Goal: Task Accomplishment & Management: Manage account settings

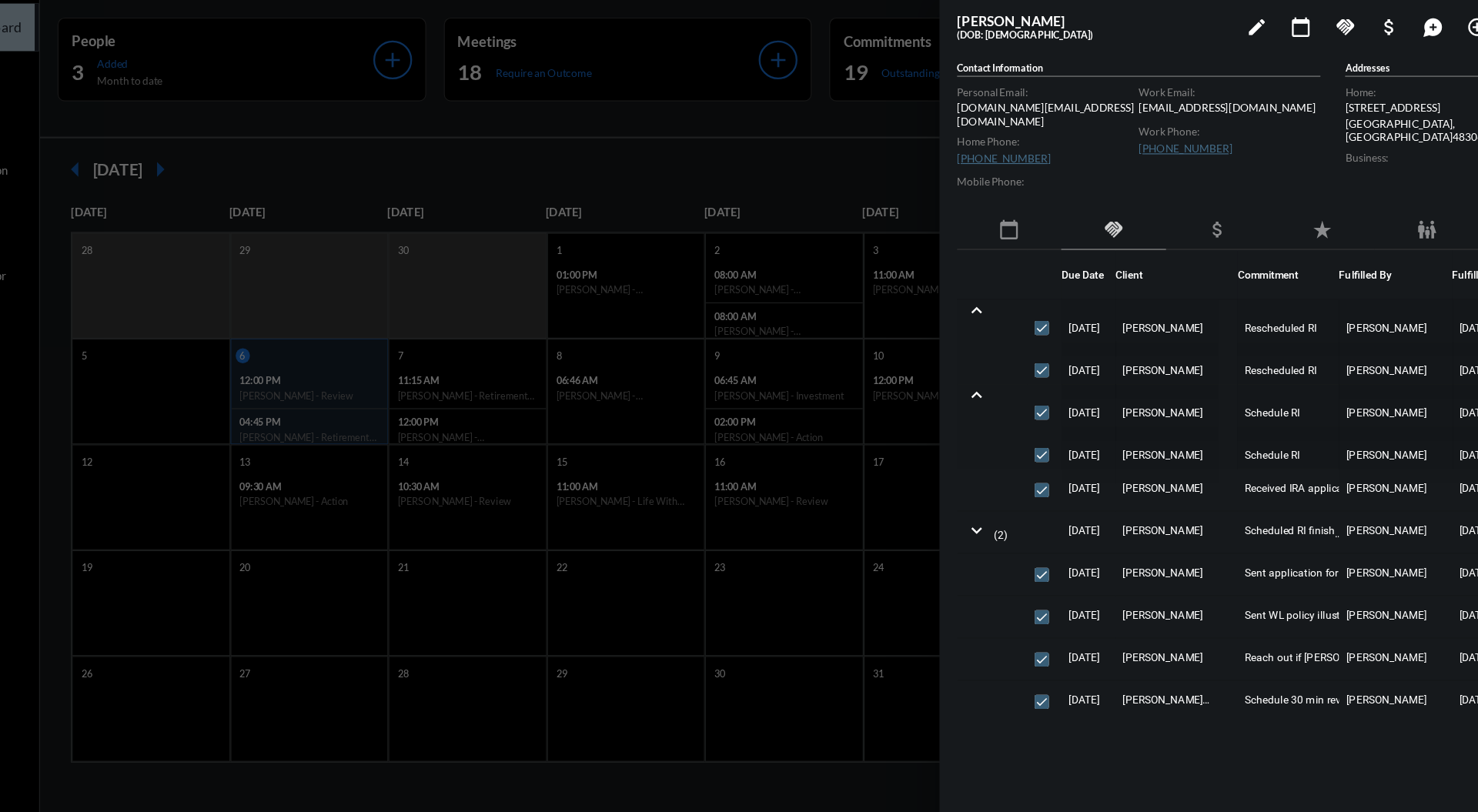
scroll to position [74, 0]
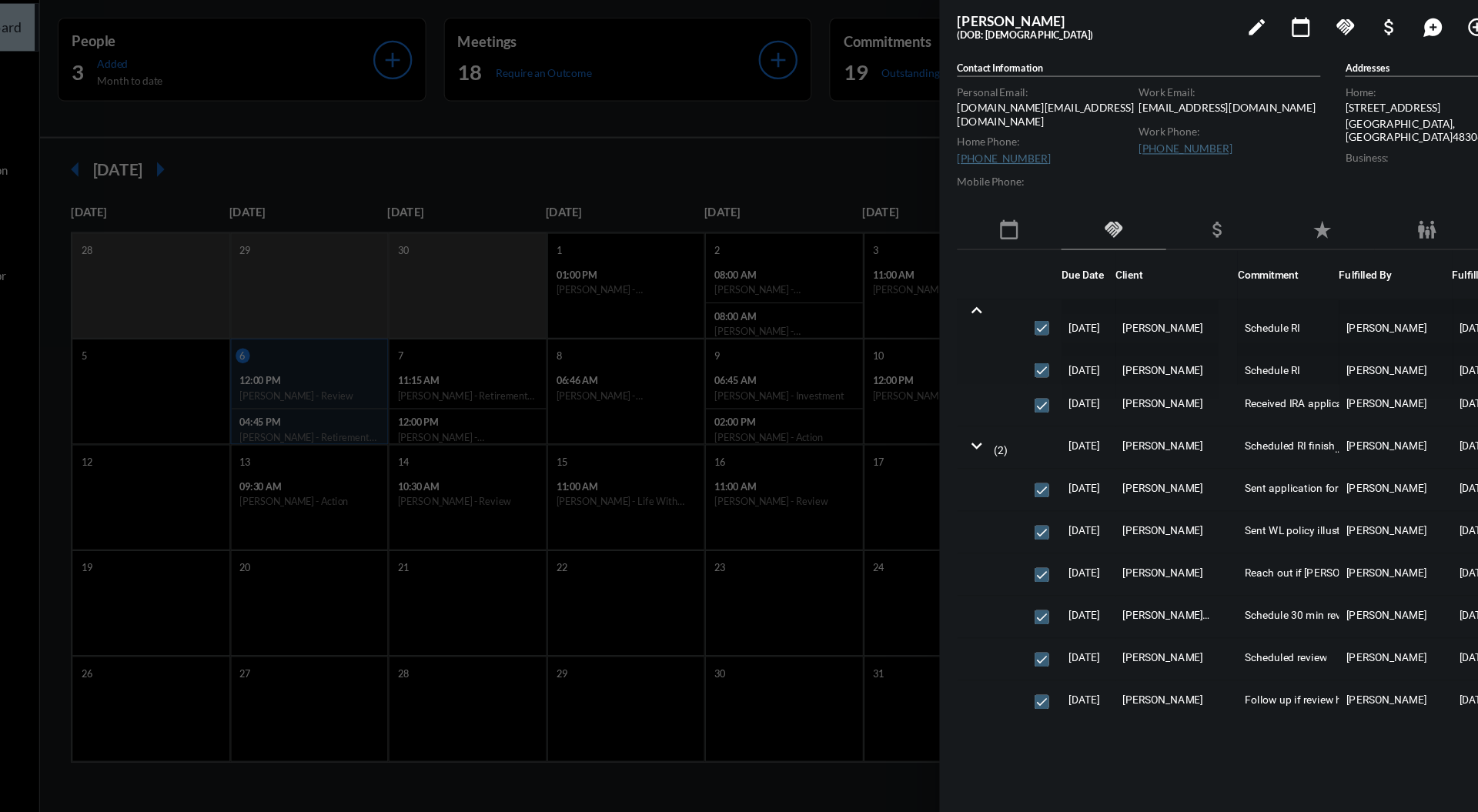
click at [725, 159] on div at bounding box center [739, 406] width 1478 height 812
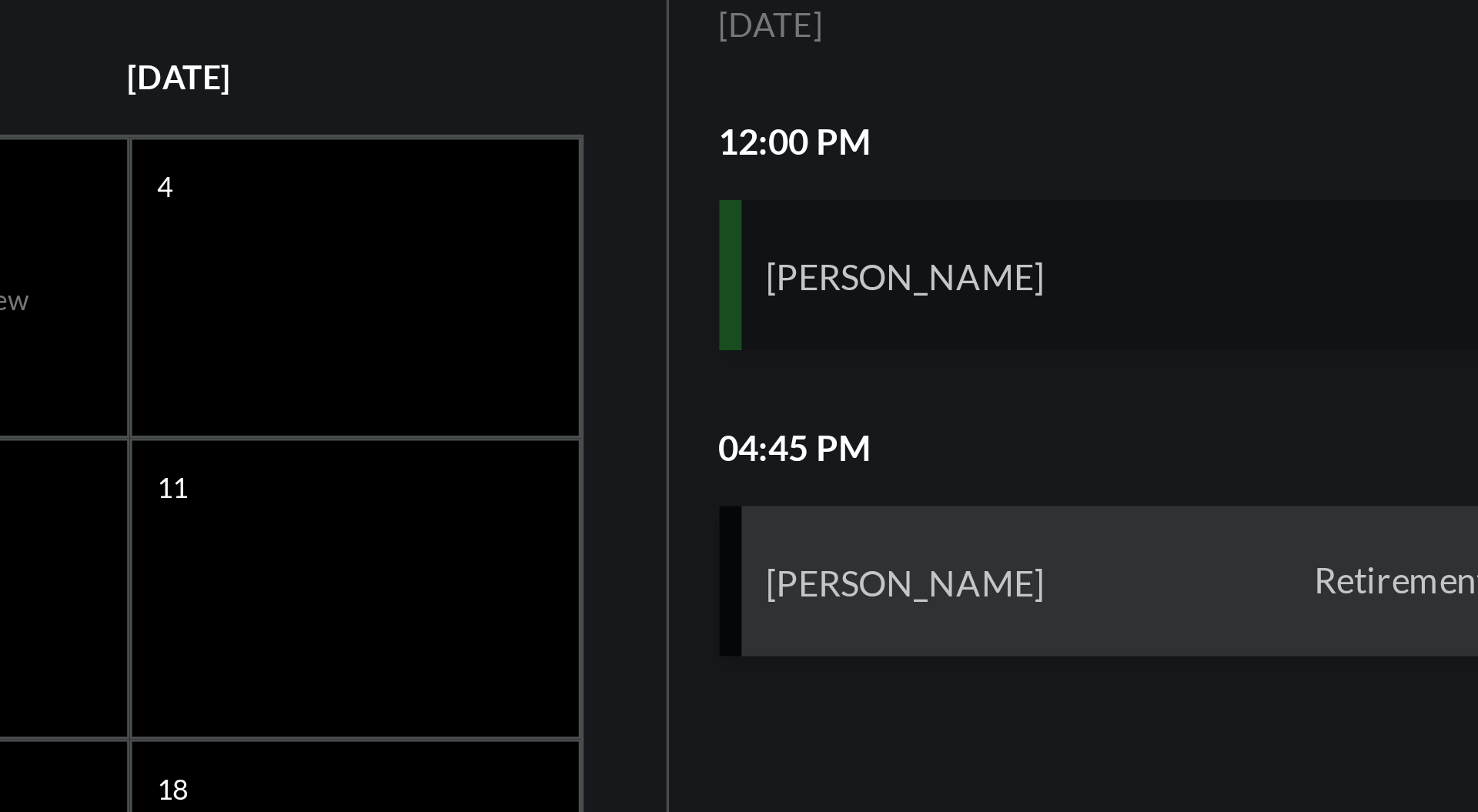
click at [1281, 286] on div "[PERSON_NAME] Review" at bounding box center [1305, 283] width 303 height 46
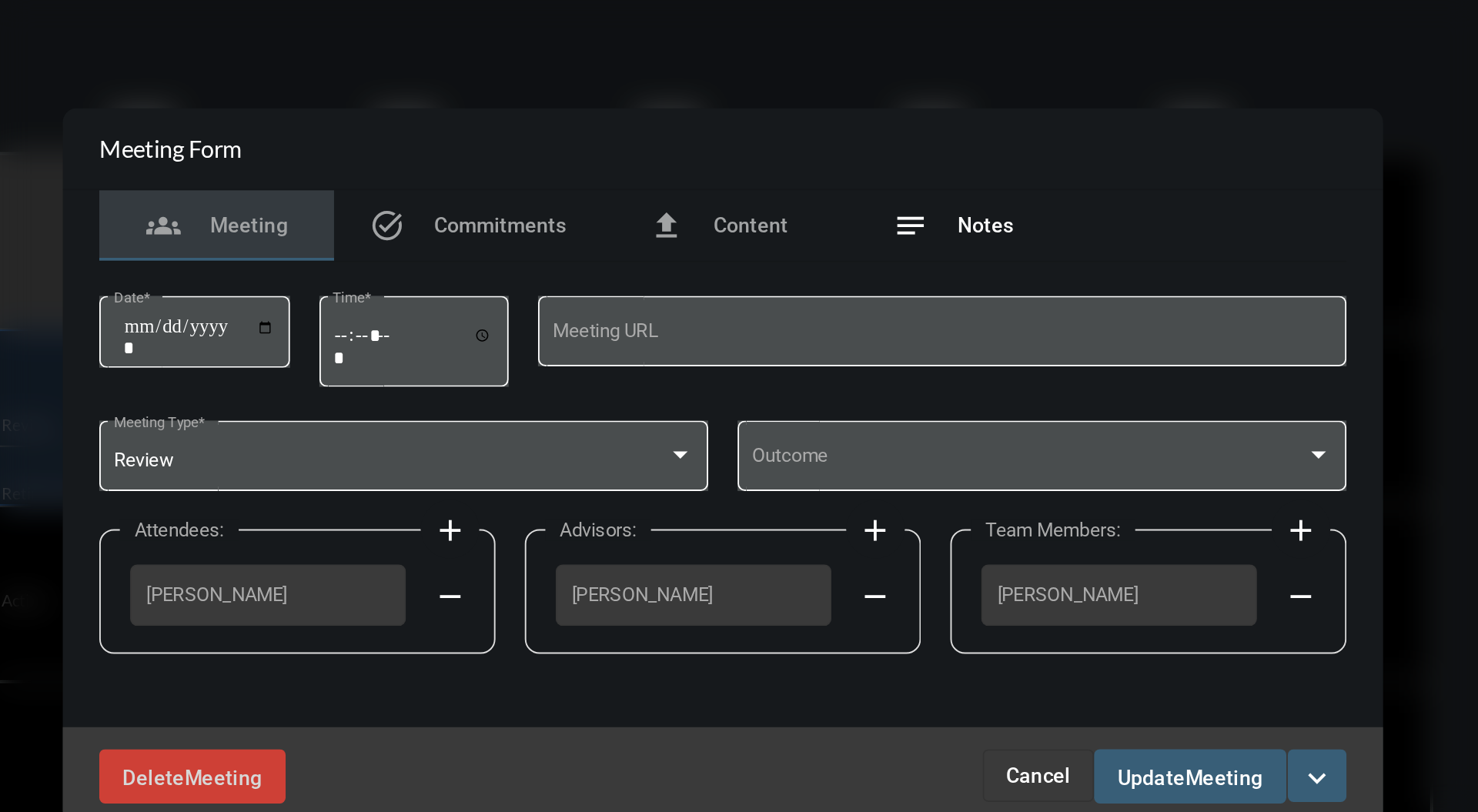
click at [868, 287] on div "notes Notes" at bounding box center [860, 279] width 63 height 18
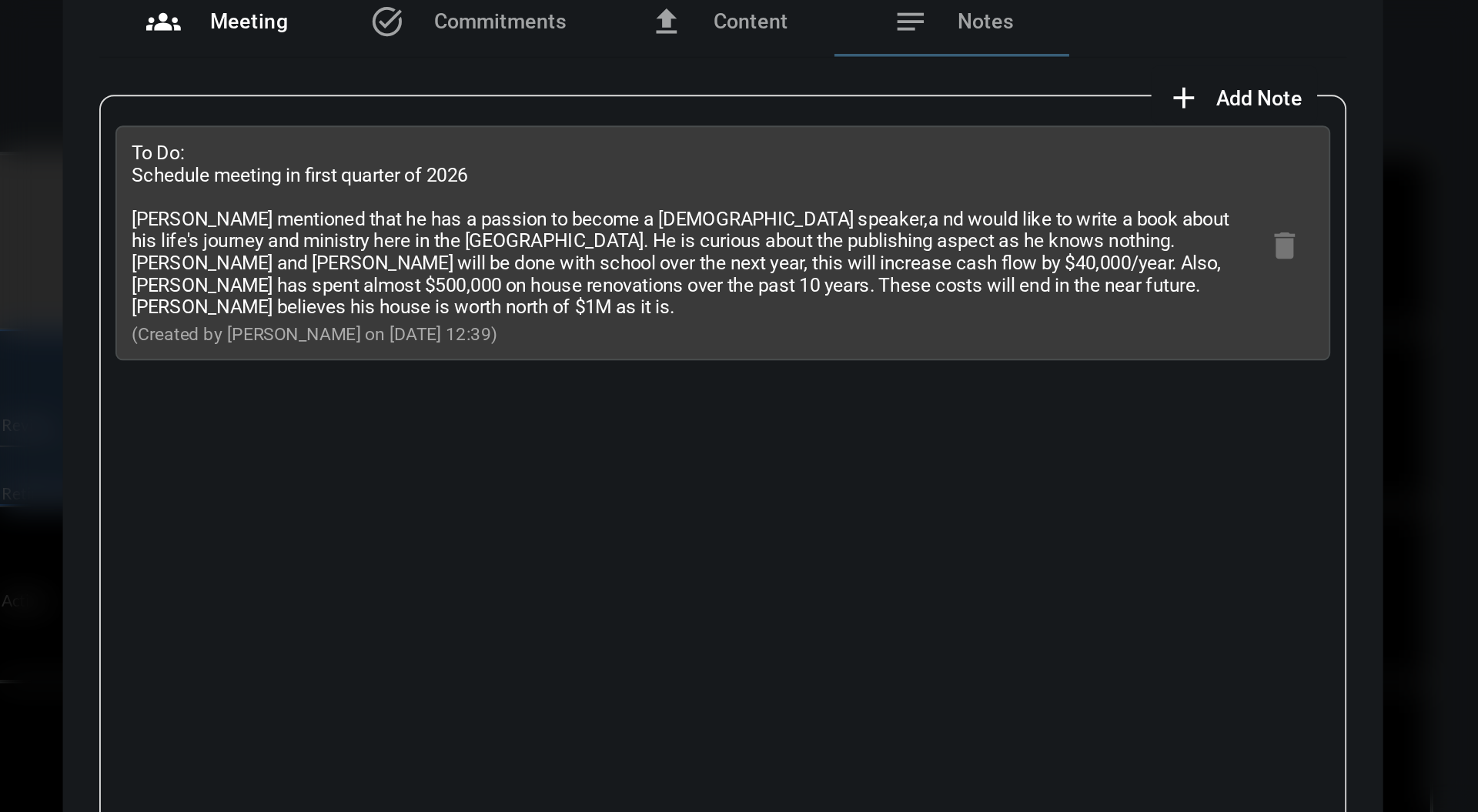
click at [479, 179] on div "groups Meeting" at bounding box center [473, 172] width 75 height 18
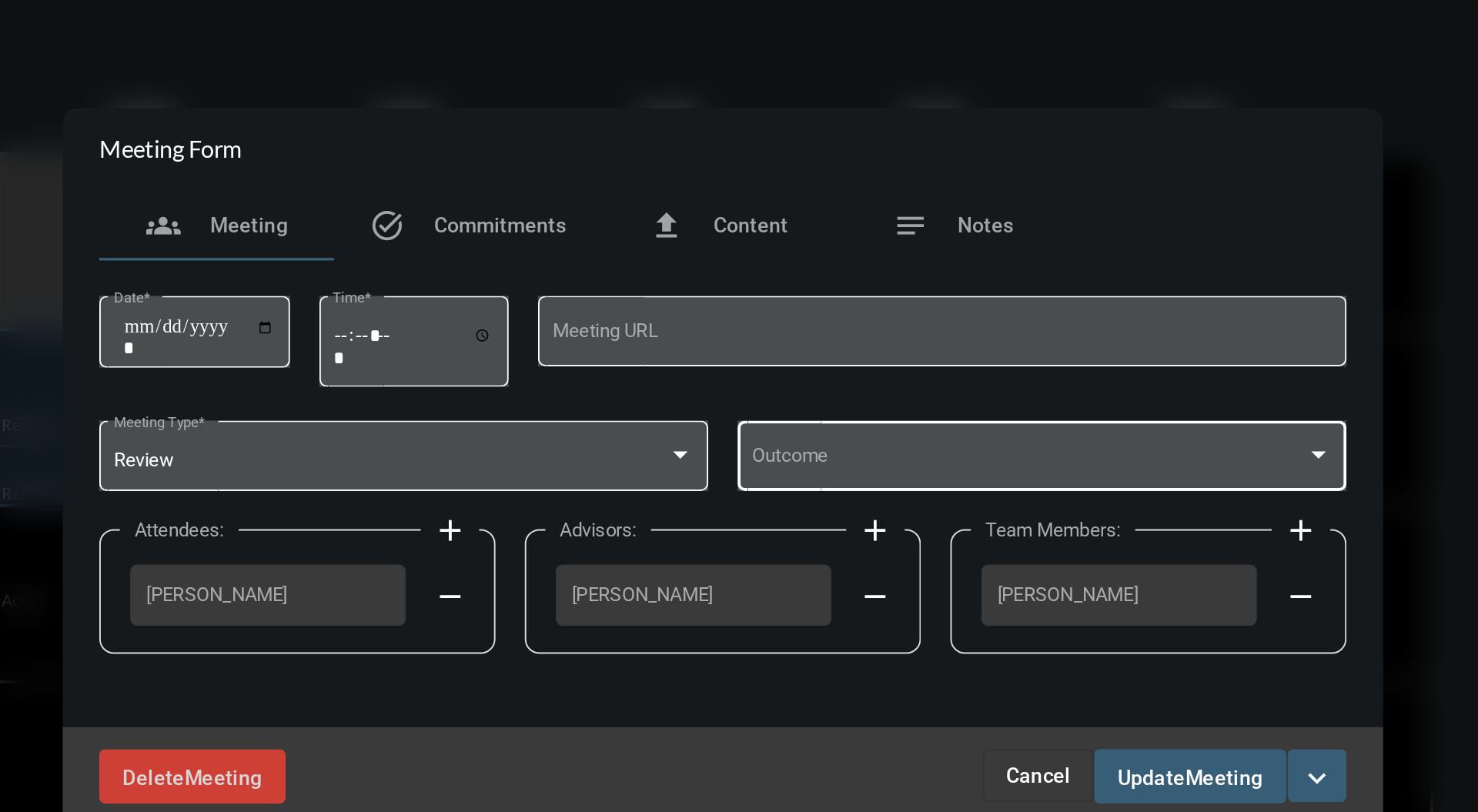
click at [1051, 400] on div at bounding box center [1051, 399] width 8 height 4
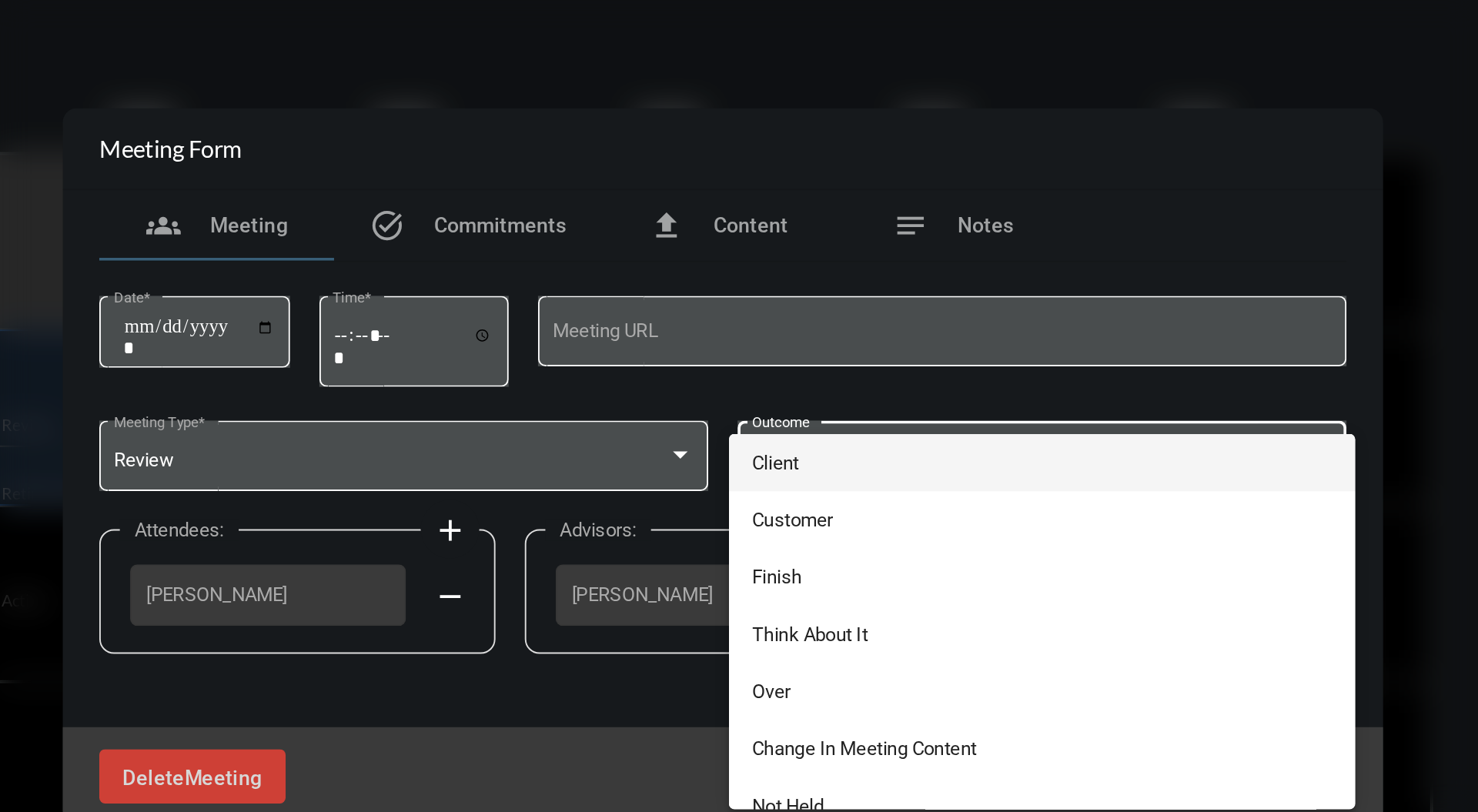
click at [978, 413] on span "Client" at bounding box center [907, 403] width 305 height 30
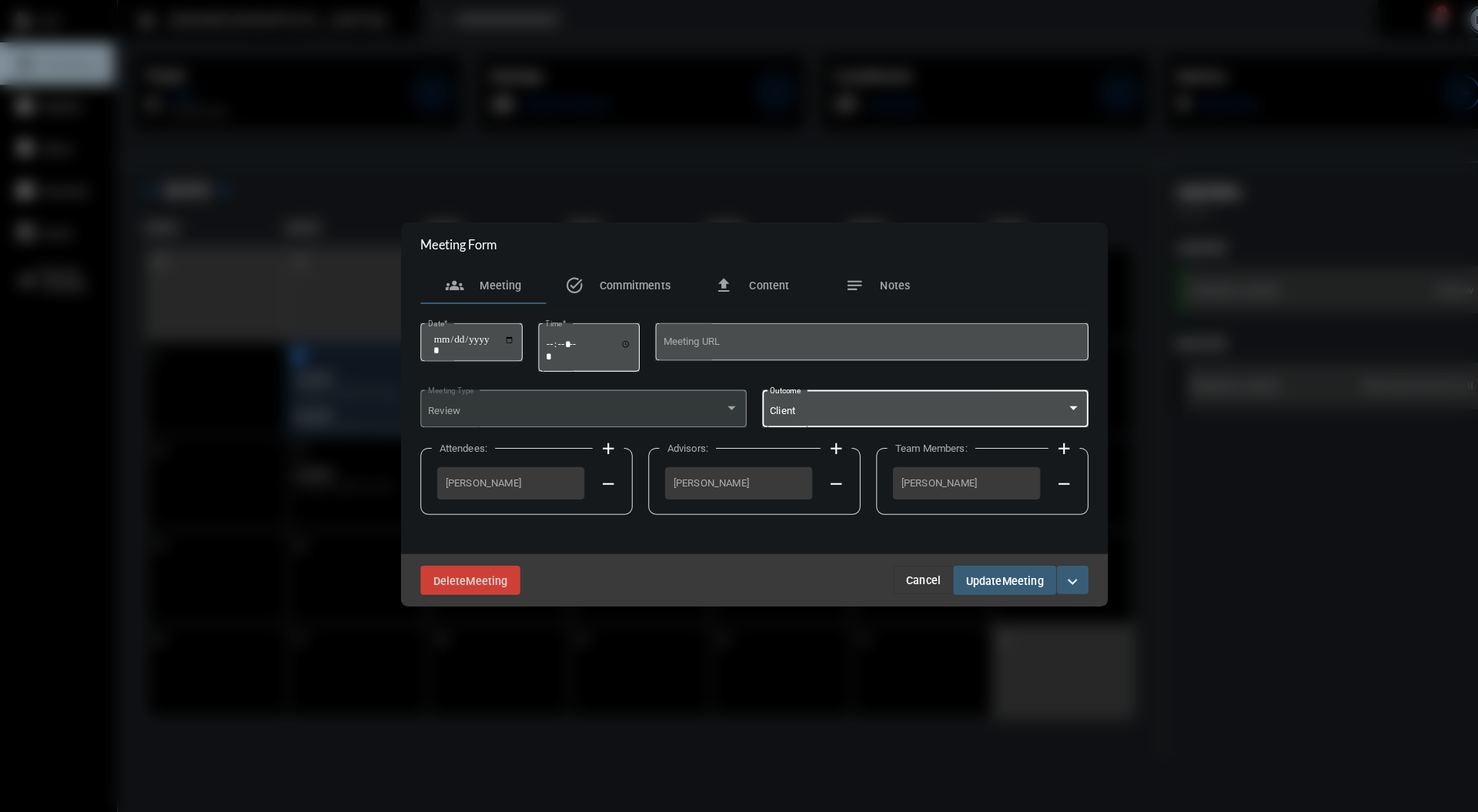
click at [1007, 570] on span "Meeting" at bounding box center [1001, 569] width 41 height 13
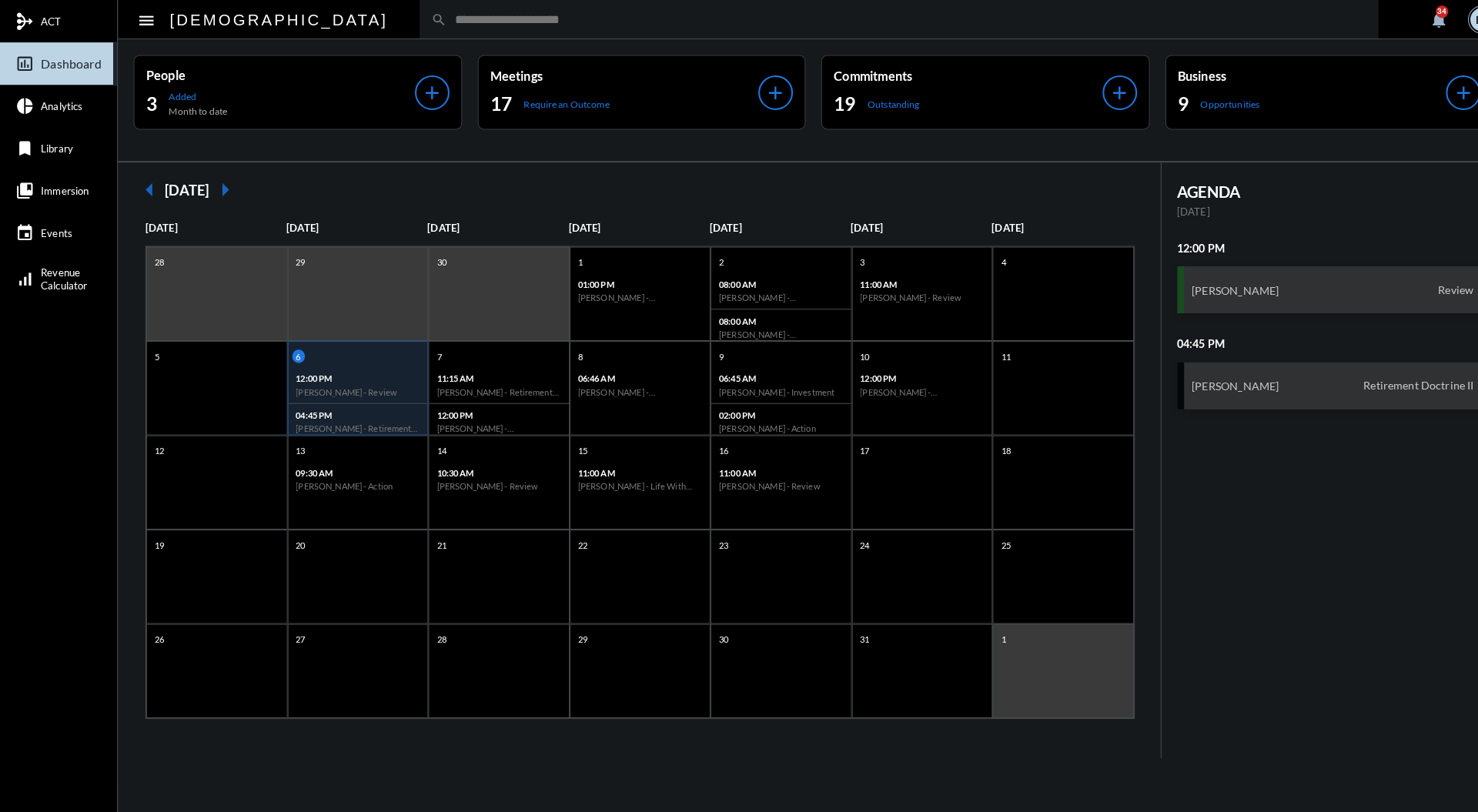
click at [739, 18] on input "text" at bounding box center [888, 19] width 901 height 14
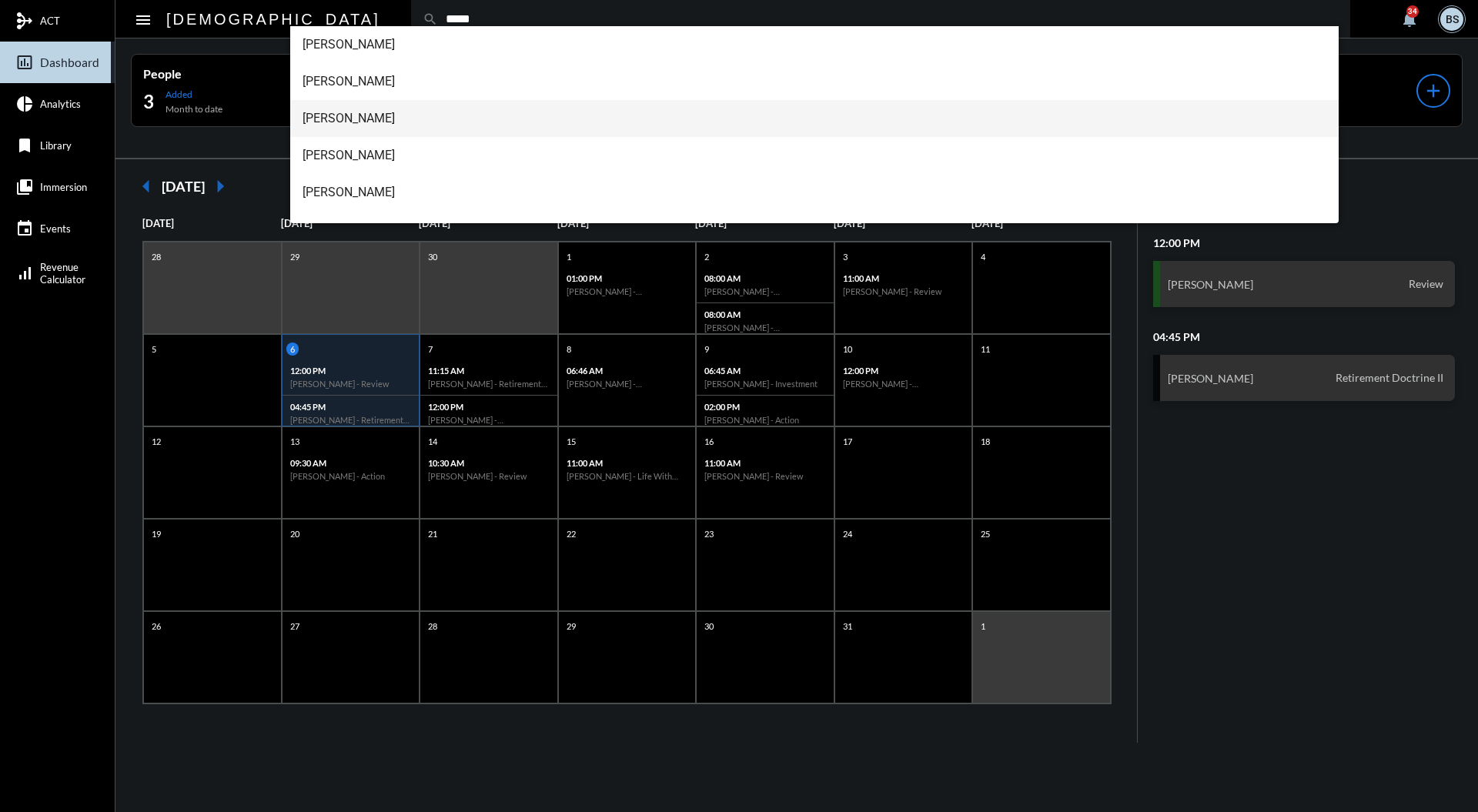
type input "*****"
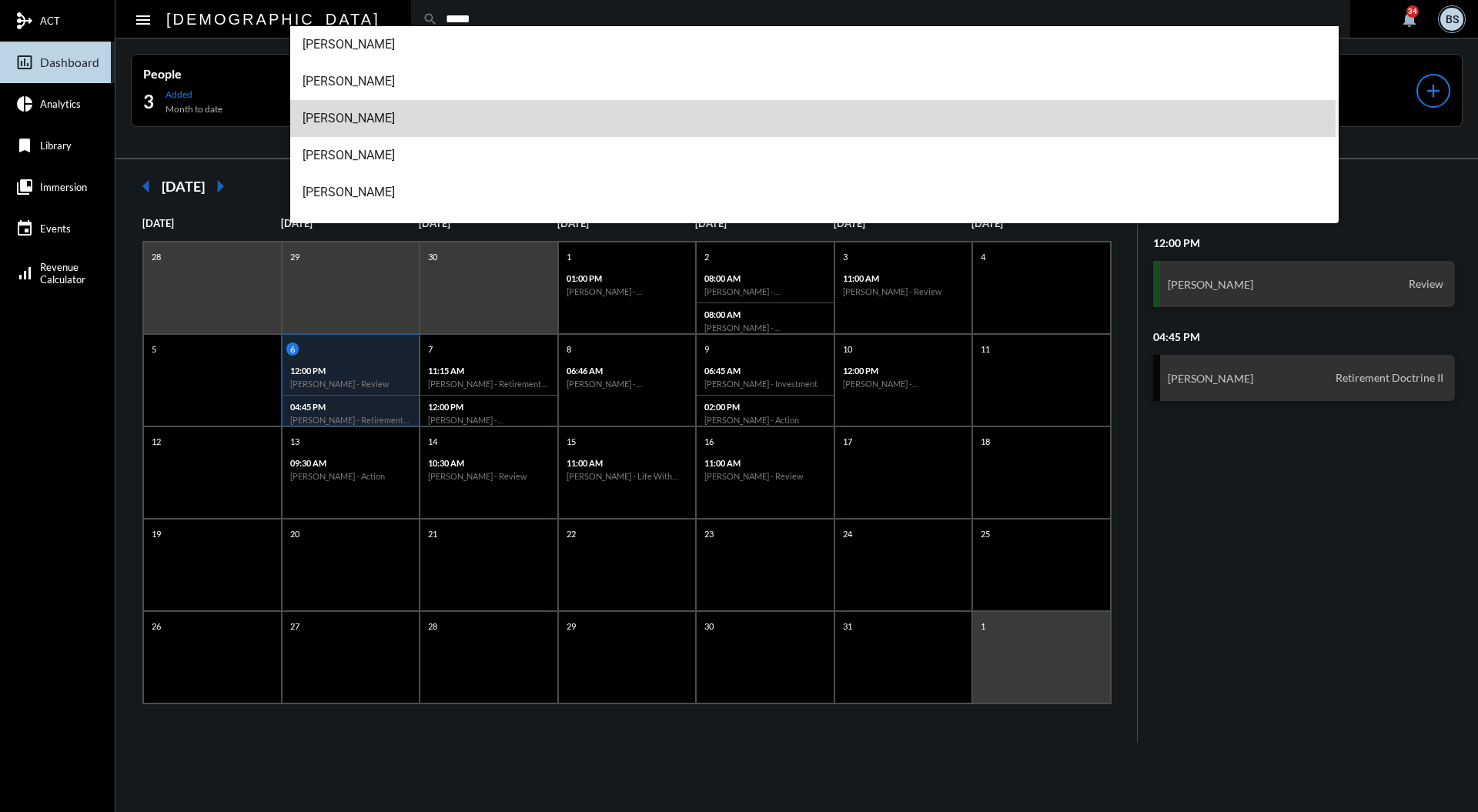
click at [376, 123] on span "[PERSON_NAME]" at bounding box center [815, 118] width 1024 height 37
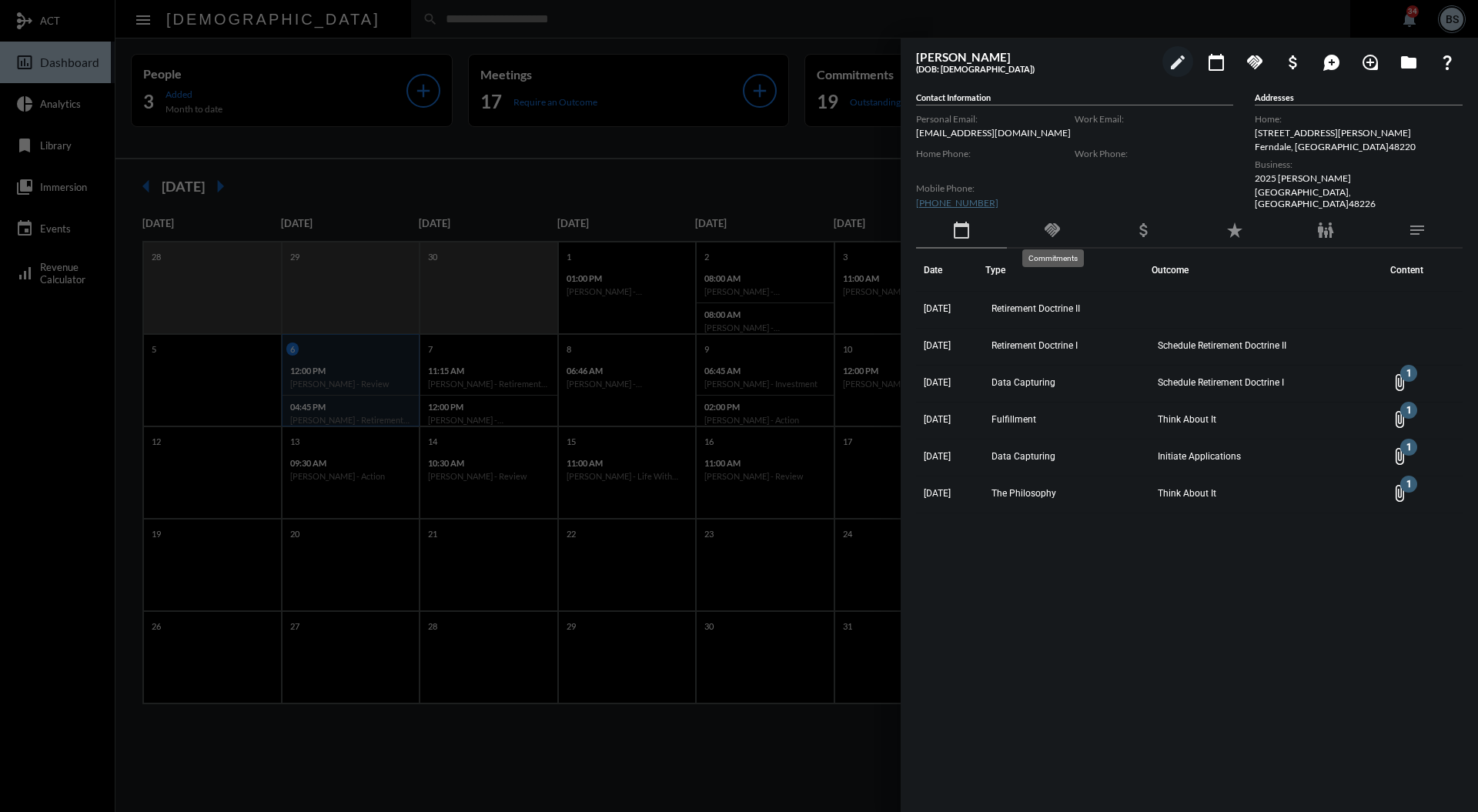
click at [1050, 227] on mat-icon "handshake" at bounding box center [1052, 230] width 18 height 18
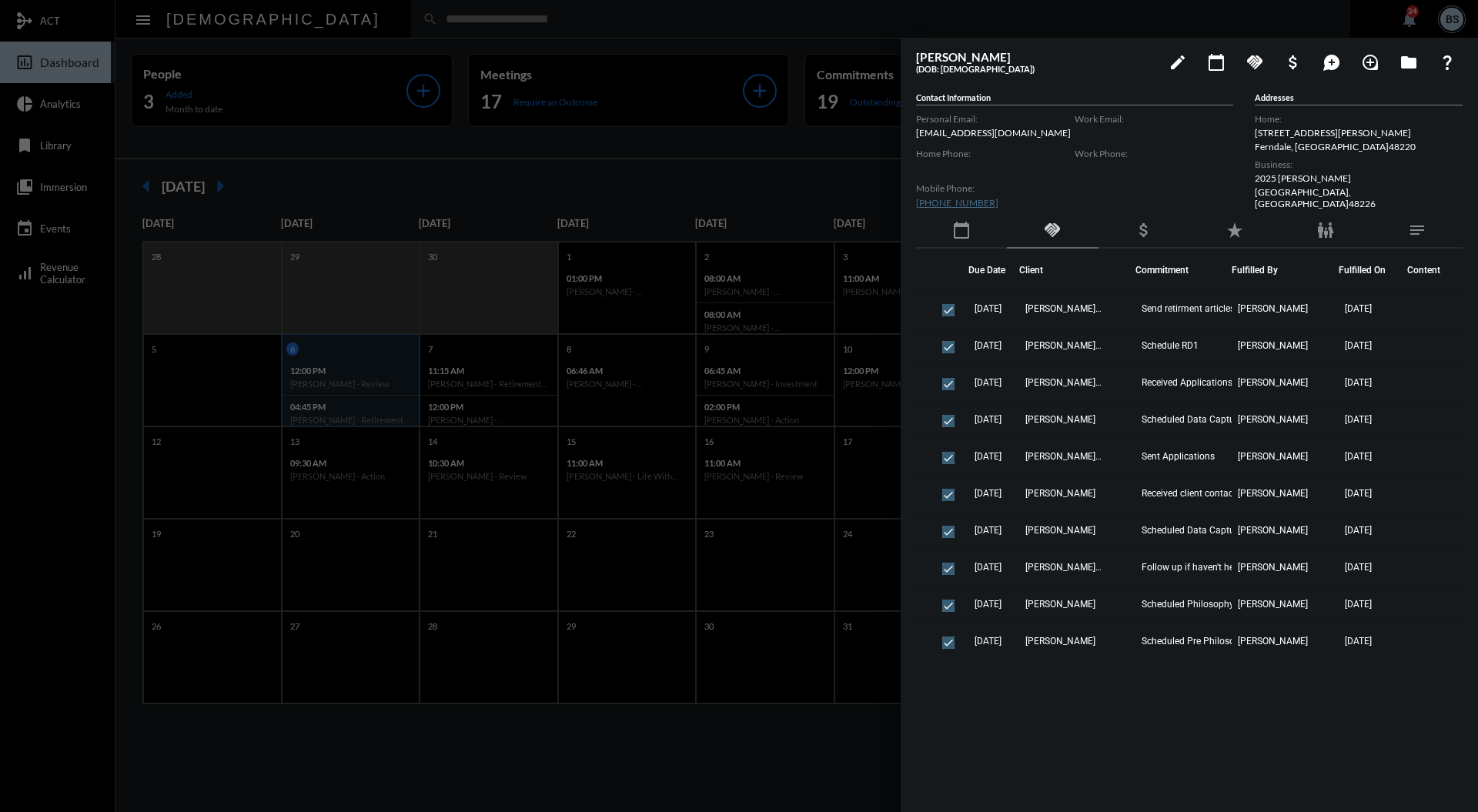
click at [772, 174] on div at bounding box center [739, 406] width 1478 height 812
